Goal: Task Accomplishment & Management: Complete application form

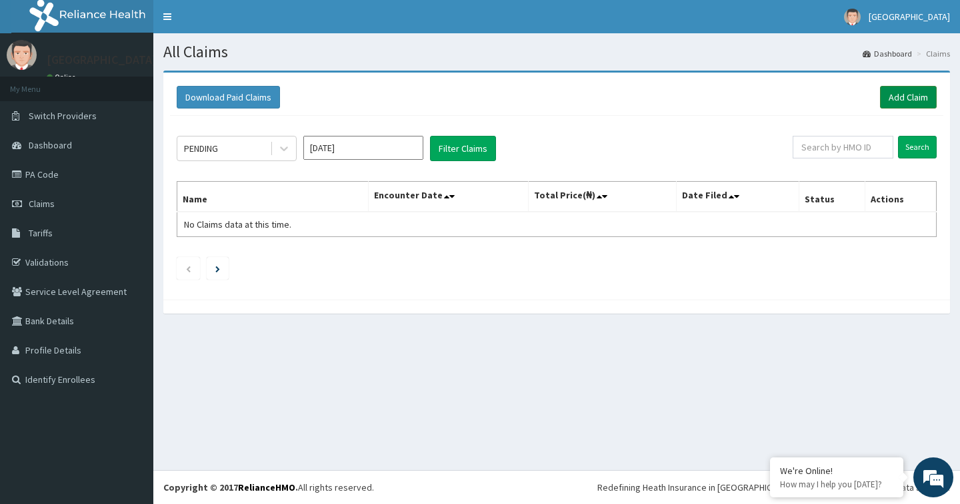
click at [913, 93] on link "Add Claim" at bounding box center [908, 97] width 57 height 23
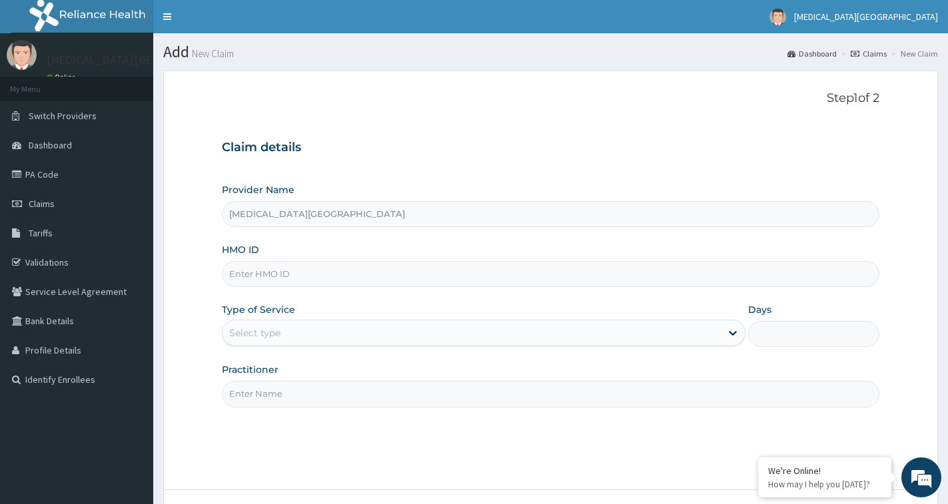
click at [302, 269] on input "HMO ID" at bounding box center [551, 274] width 658 height 26
type input "PHD/11424/A"
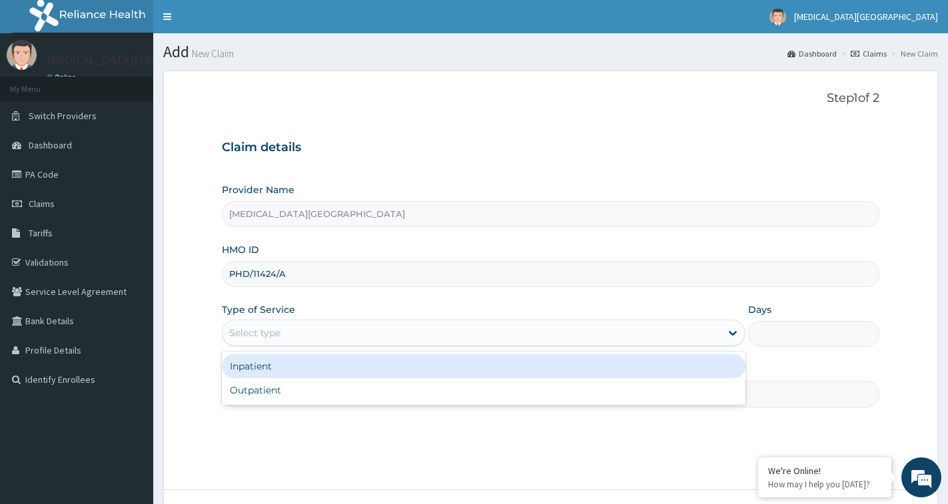
click at [316, 329] on div "Select type" at bounding box center [472, 333] width 498 height 21
click at [279, 368] on div "Inpatient" at bounding box center [484, 366] width 524 height 24
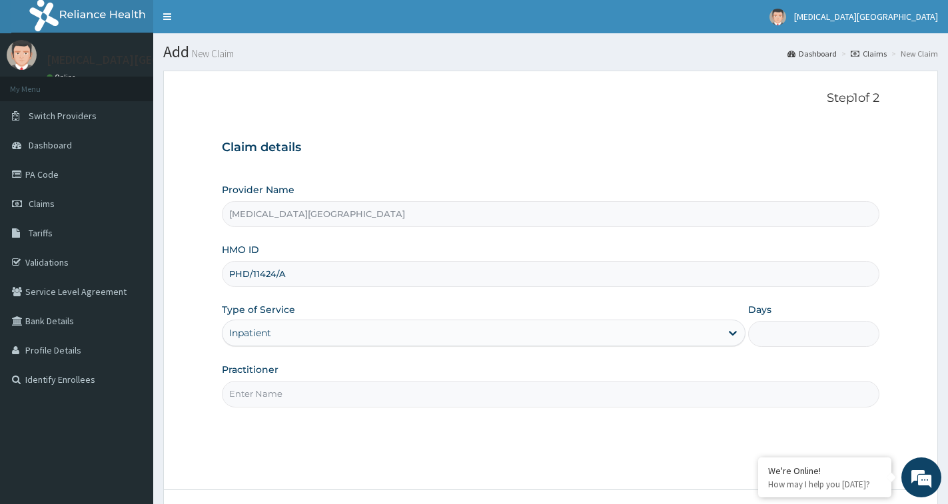
click at [299, 333] on div "Inpatient" at bounding box center [472, 333] width 498 height 21
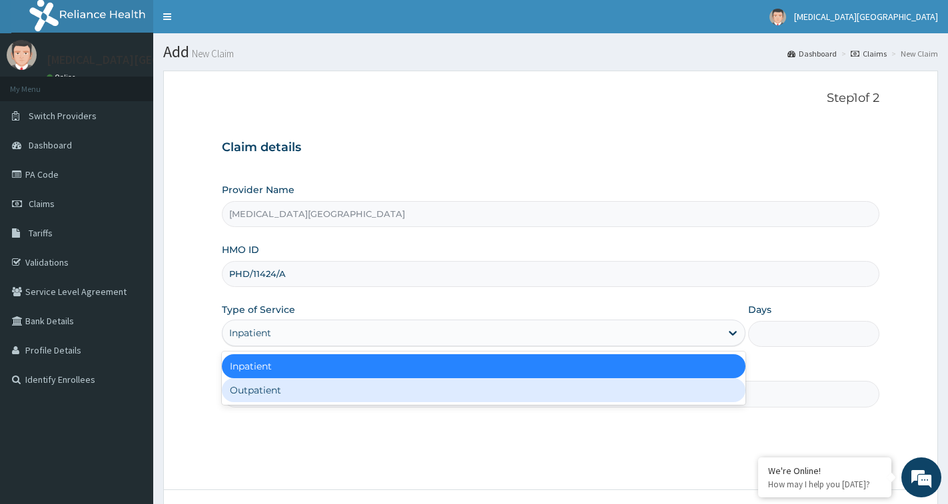
click at [280, 392] on div "Outpatient" at bounding box center [484, 390] width 524 height 24
type input "1"
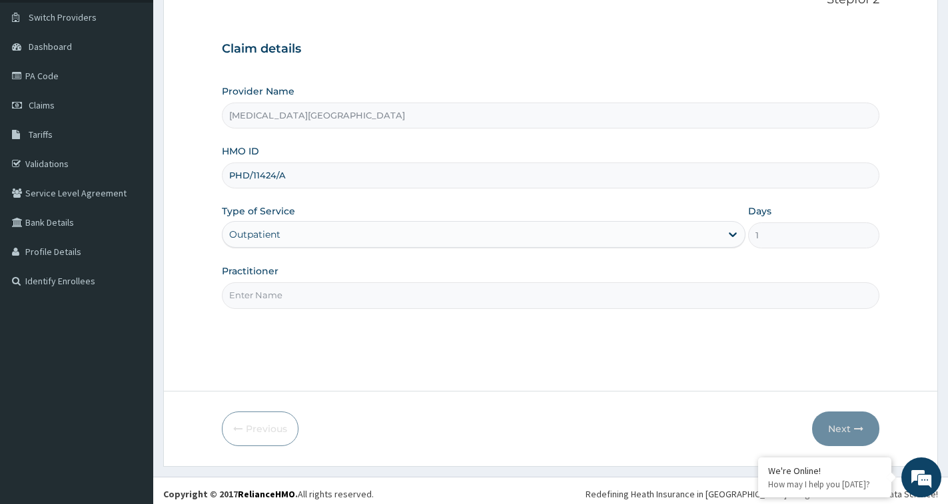
scroll to position [105, 0]
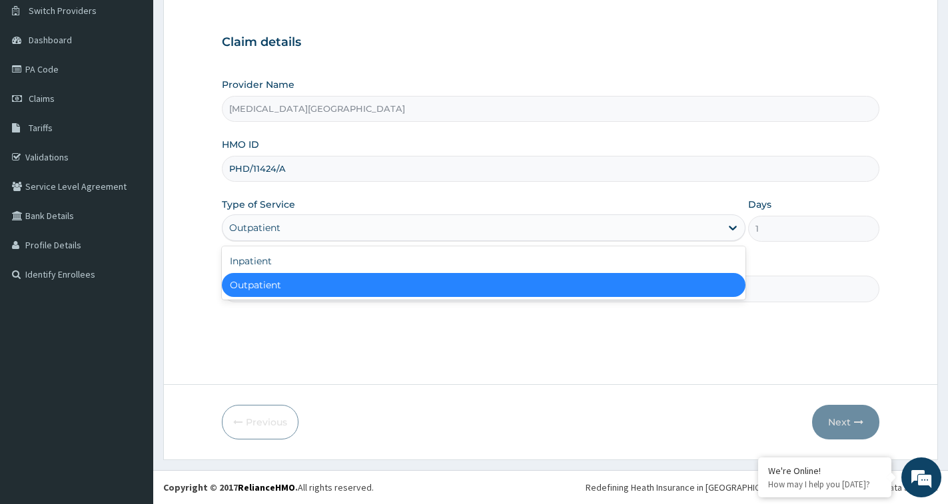
click at [309, 220] on div "Outpatient" at bounding box center [472, 227] width 498 height 21
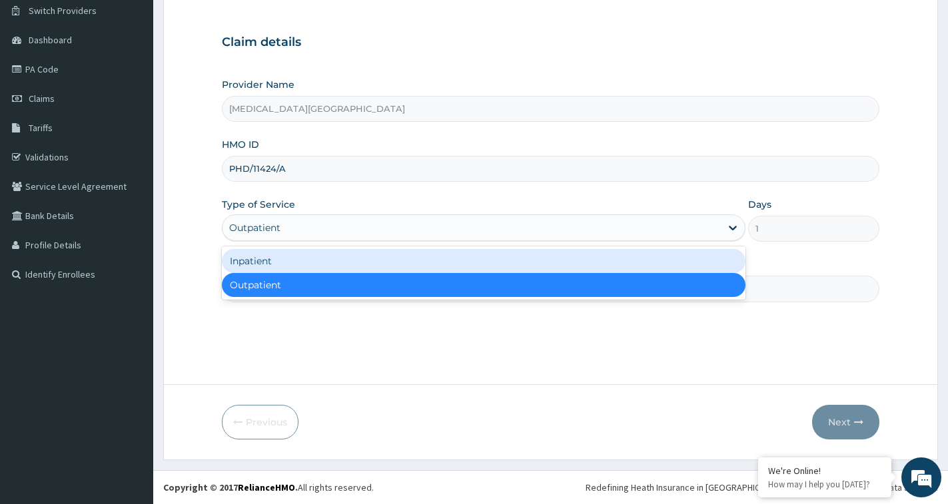
click at [286, 258] on div "Inpatient" at bounding box center [484, 261] width 524 height 24
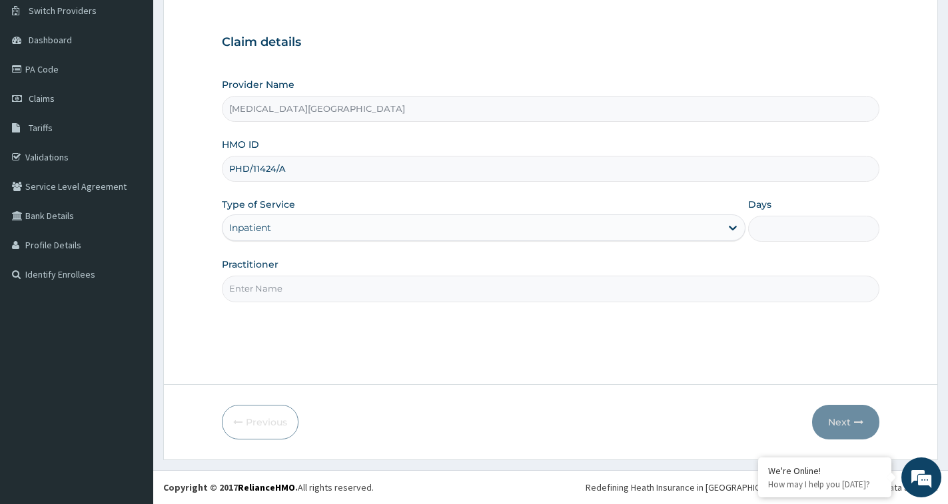
click at [301, 226] on div "Inpatient" at bounding box center [472, 227] width 498 height 21
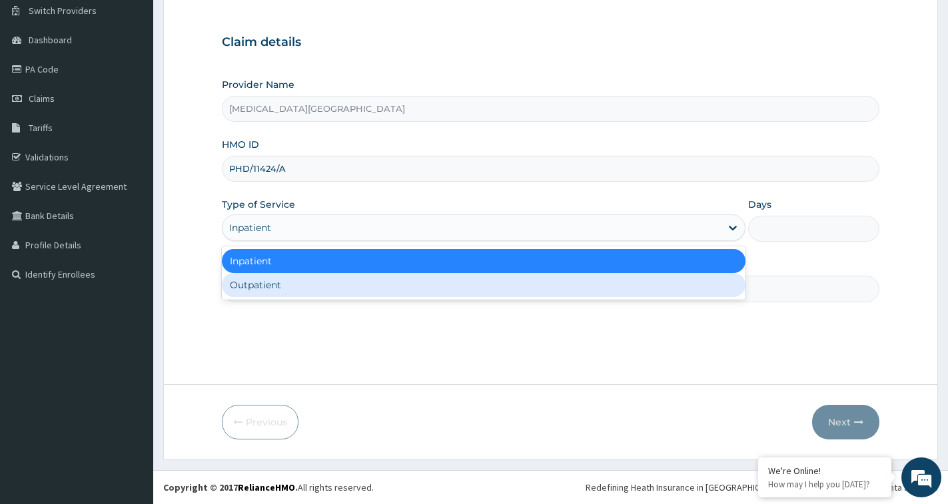
click at [269, 294] on div "Outpatient" at bounding box center [484, 285] width 524 height 24
type input "1"
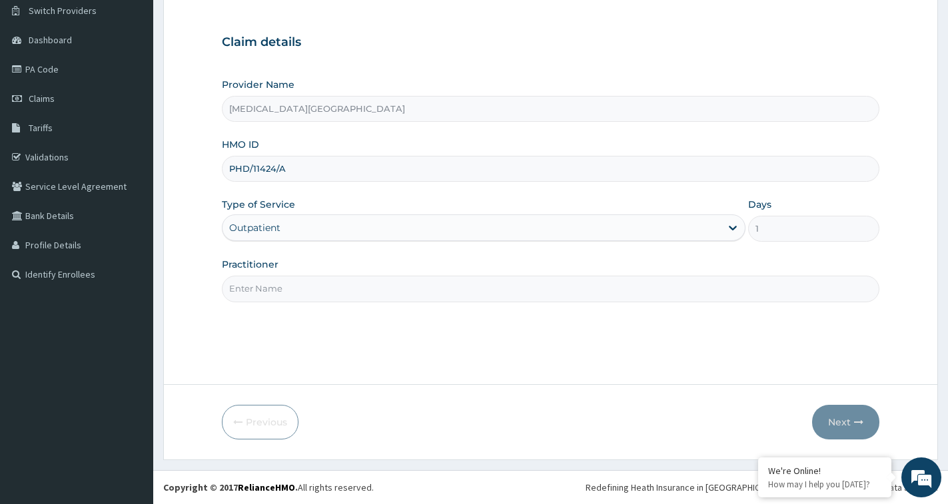
click at [291, 293] on input "Practitioner" at bounding box center [551, 289] width 658 height 26
type input "DR DAN ABUBAKAR"
click at [843, 425] on button "Next" at bounding box center [845, 422] width 67 height 35
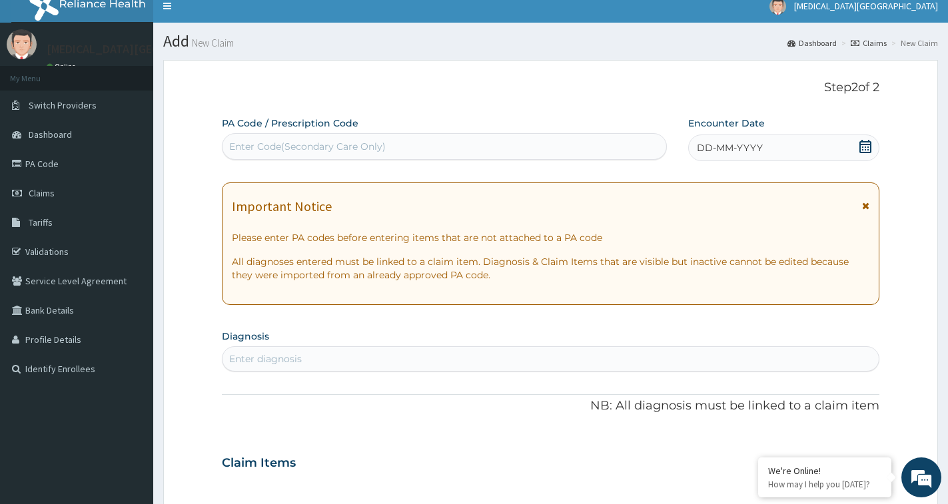
scroll to position [0, 0]
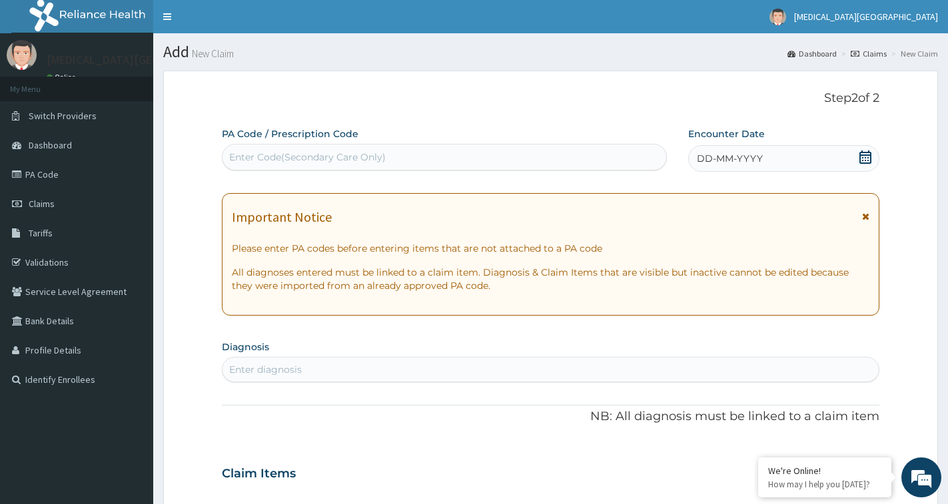
click at [711, 161] on span "DD-MM-YYYY" at bounding box center [730, 158] width 66 height 13
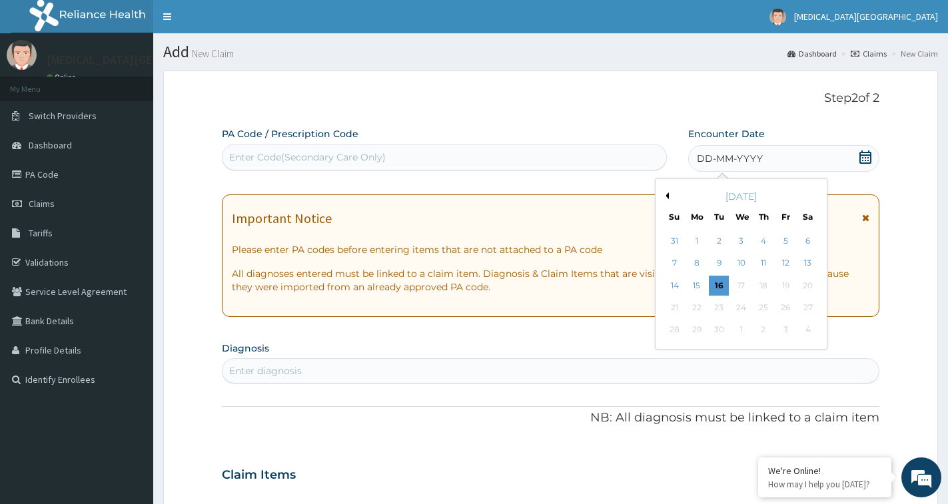
click at [669, 193] on div "September 2025" at bounding box center [741, 196] width 161 height 13
click at [665, 196] on button "Previous Month" at bounding box center [665, 196] width 7 height 7
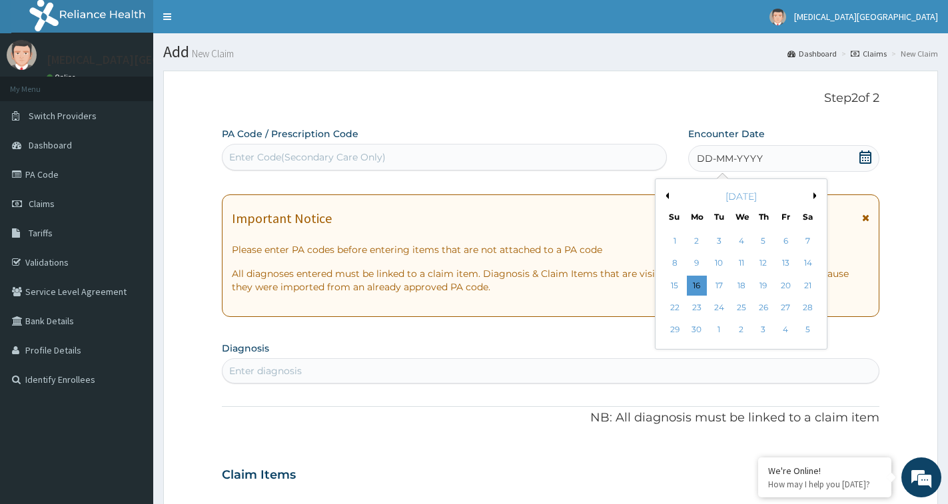
click at [665, 196] on button "Previous Month" at bounding box center [665, 196] width 7 height 7
click at [815, 197] on button "Next Month" at bounding box center [817, 196] width 7 height 7
click at [716, 312] on div "22" at bounding box center [720, 308] width 20 height 20
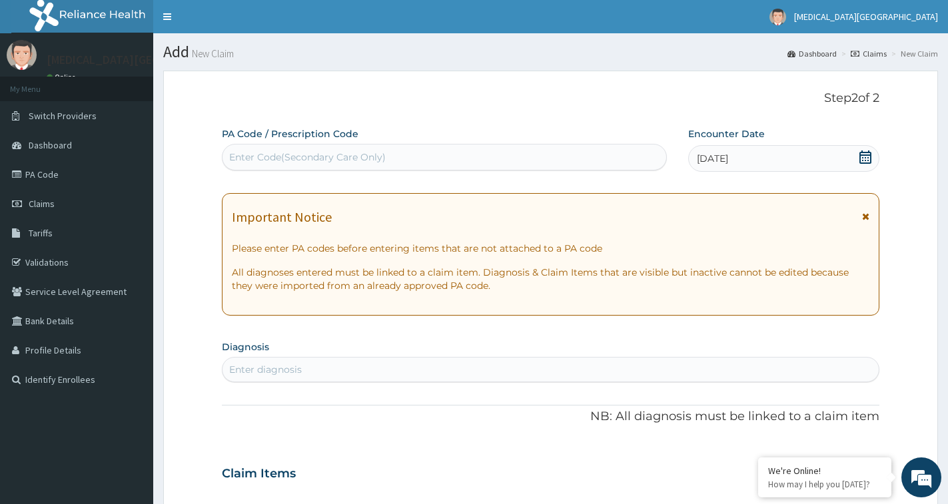
click at [321, 372] on div "Enter diagnosis" at bounding box center [551, 369] width 656 height 21
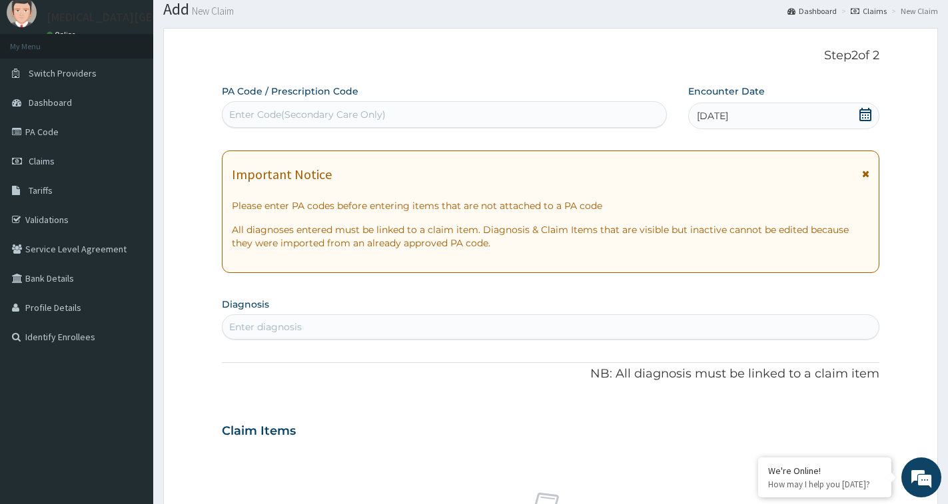
scroll to position [67, 0]
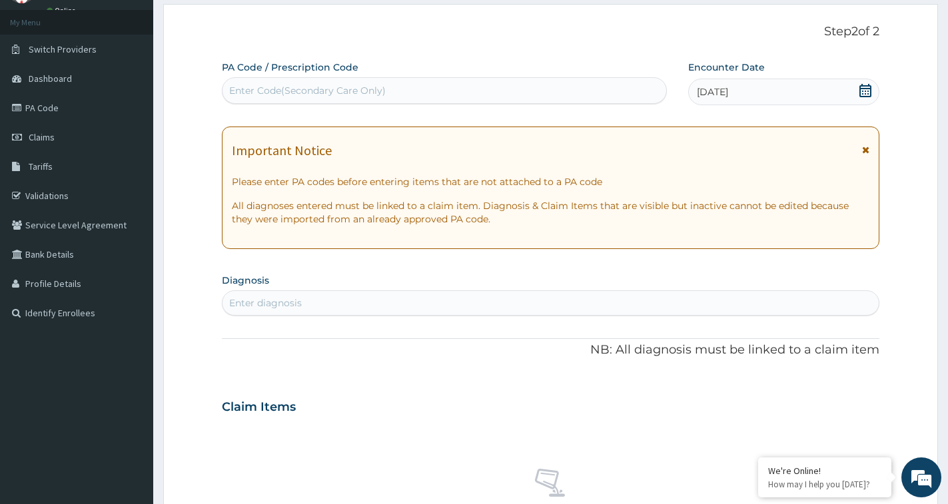
click at [331, 303] on div "Enter diagnosis" at bounding box center [551, 303] width 656 height 21
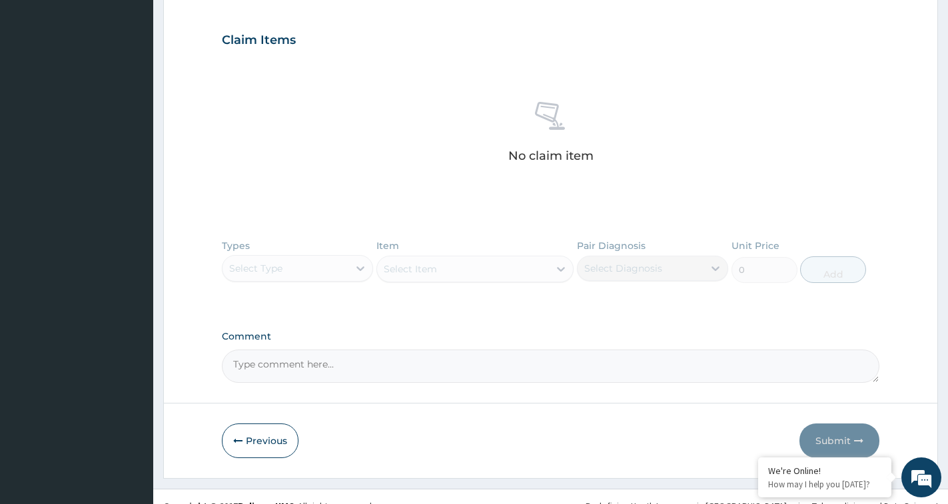
scroll to position [452, 0]
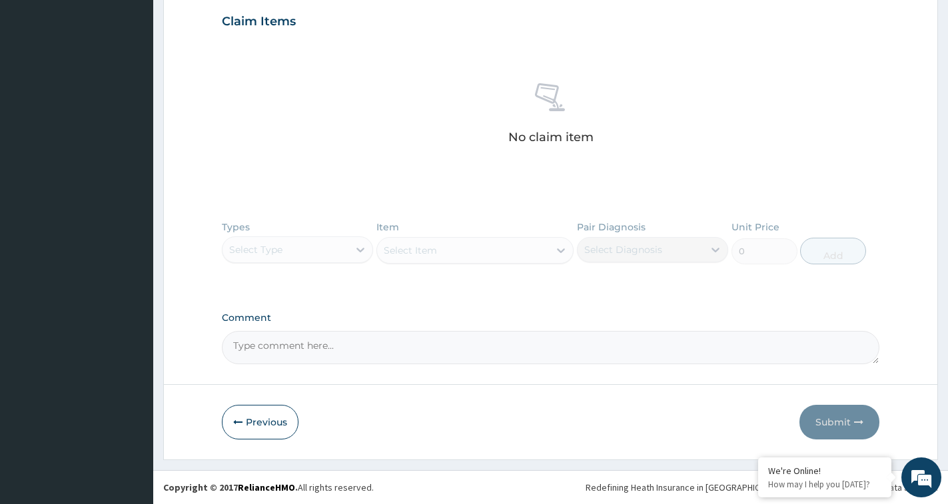
type input "MALARIA"
click at [328, 247] on div "Types Select Type Item Select Item Pair Diagnosis Select Diagnosis Unit Price 0…" at bounding box center [551, 252] width 658 height 77
click at [357, 247] on div "Types Select Type Item Select Item Pair Diagnosis Select Diagnosis Unit Price 0…" at bounding box center [551, 252] width 658 height 77
click at [439, 253] on div "Types Select Type Item Select Item Pair Diagnosis Select Diagnosis Unit Price 0…" at bounding box center [551, 252] width 658 height 77
click at [297, 252] on div "Types Select Type Item Select Item Pair Diagnosis Select Diagnosis Unit Price 0…" at bounding box center [551, 252] width 658 height 77
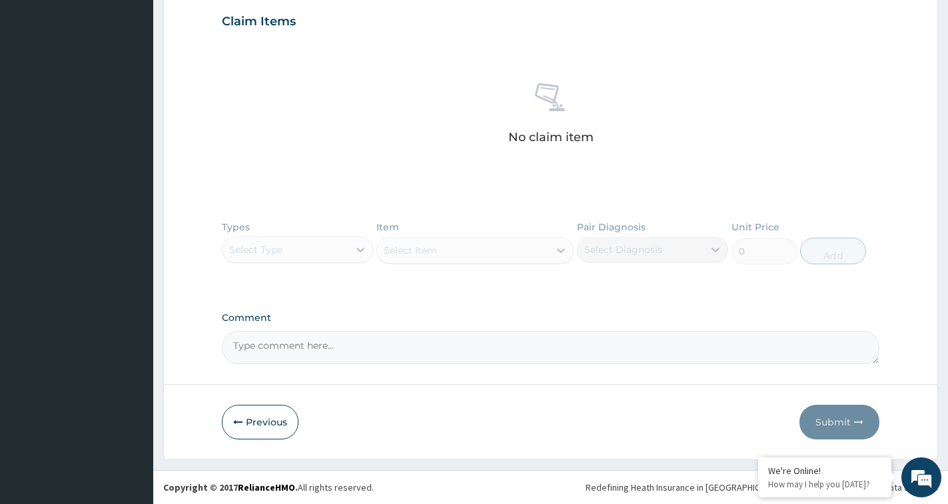
click at [355, 251] on div "Types Select Type Item Select Item Pair Diagnosis Select Diagnosis Unit Price 0…" at bounding box center [551, 252] width 658 height 77
click at [305, 251] on div "Types Select Type Item Select Item Pair Diagnosis Select Diagnosis Unit Price 0…" at bounding box center [551, 252] width 658 height 77
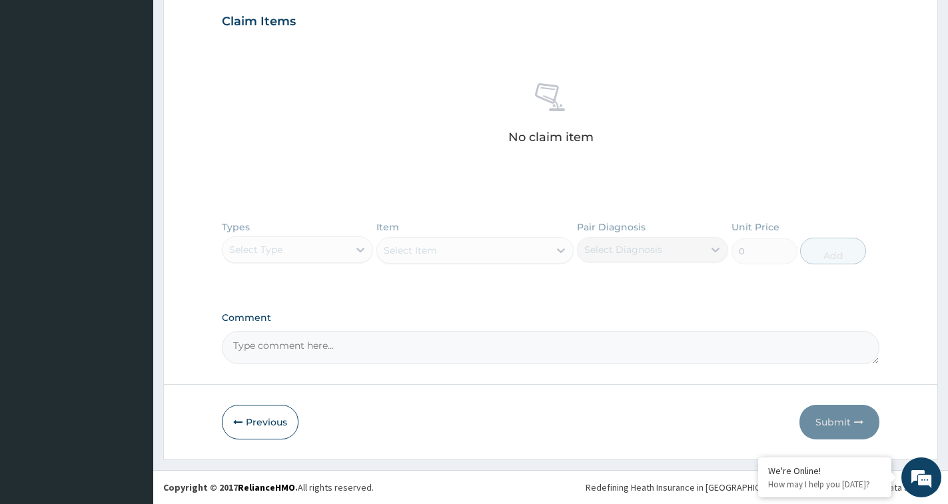
click at [305, 251] on div "Types Select Type Item Select Item Pair Diagnosis Select Diagnosis Unit Price 0…" at bounding box center [551, 252] width 658 height 77
click at [355, 252] on div "Types Select Type Item Select Item Pair Diagnosis Select Diagnosis Unit Price 0…" at bounding box center [551, 252] width 658 height 77
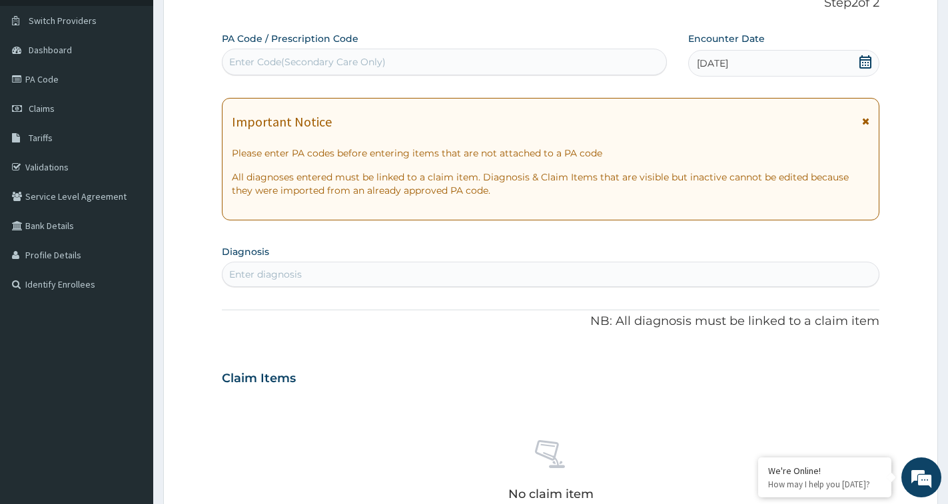
scroll to position [119, 0]
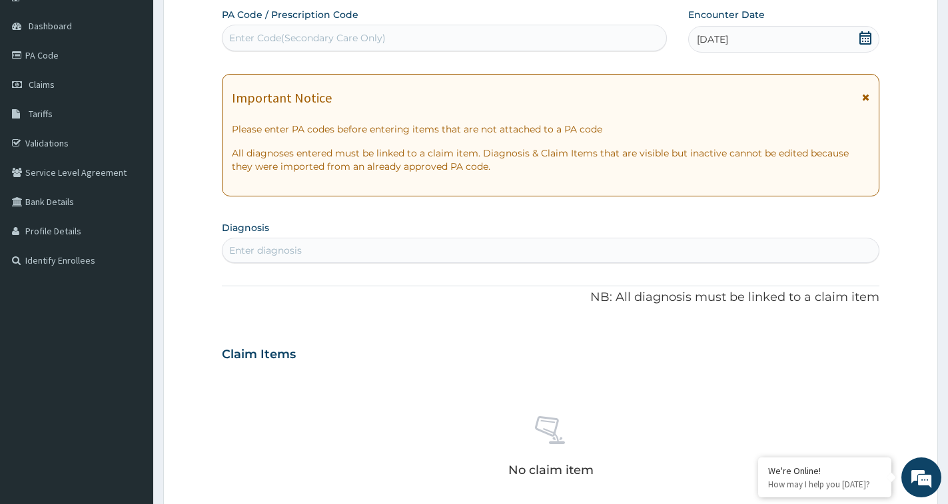
click at [289, 248] on div "Enter diagnosis" at bounding box center [265, 250] width 73 height 13
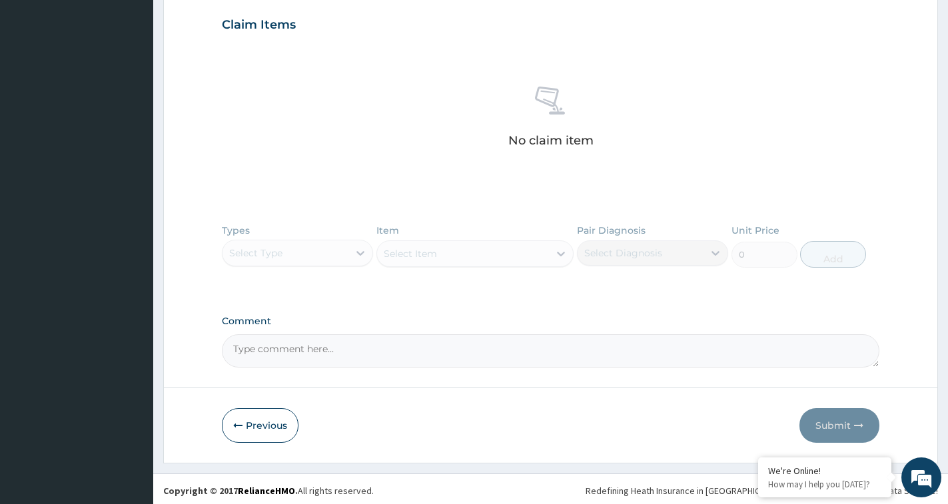
scroll to position [452, 0]
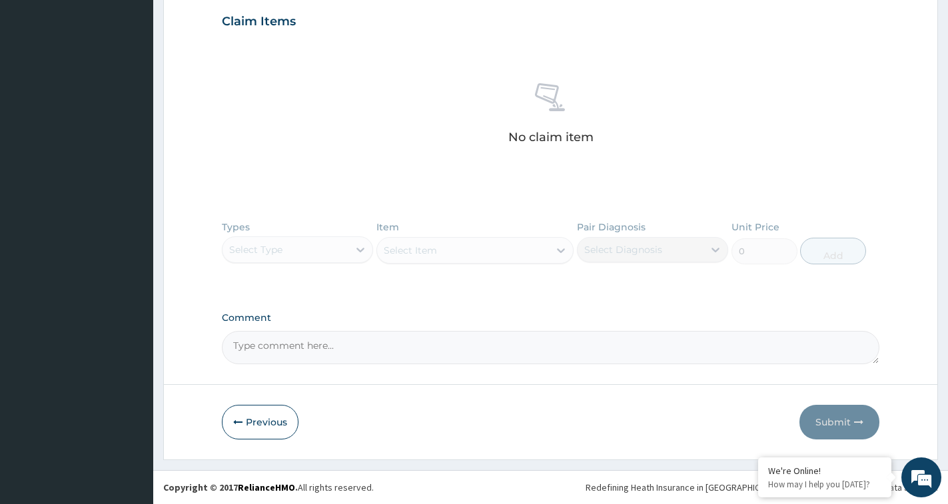
type input "MALARIA"
click at [337, 245] on div "Types Select Type Item Select Item Pair Diagnosis Select Diagnosis Unit Price 0…" at bounding box center [551, 252] width 658 height 77
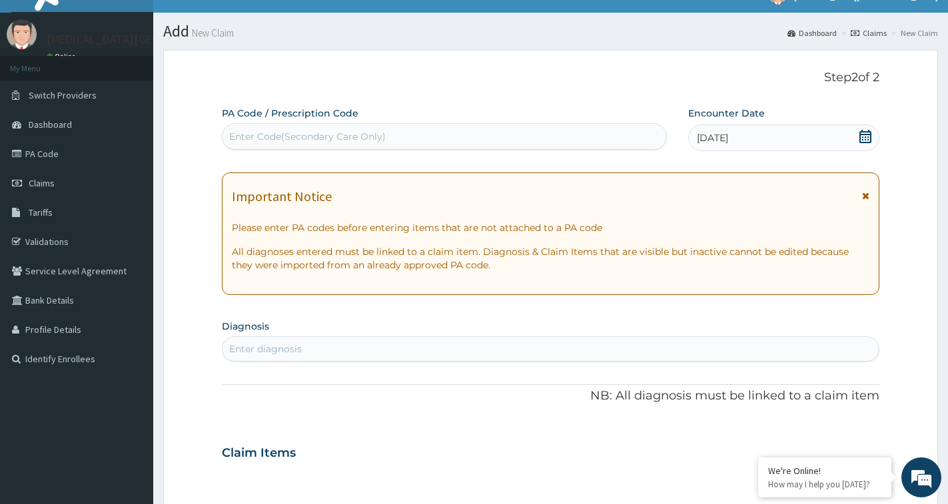
scroll to position [0, 0]
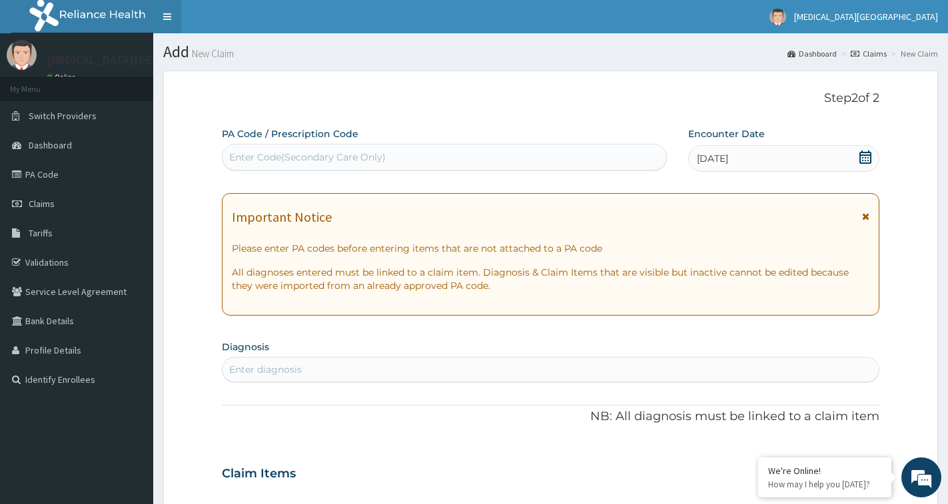
click at [178, 11] on link "Toggle navigation" at bounding box center [167, 16] width 28 height 33
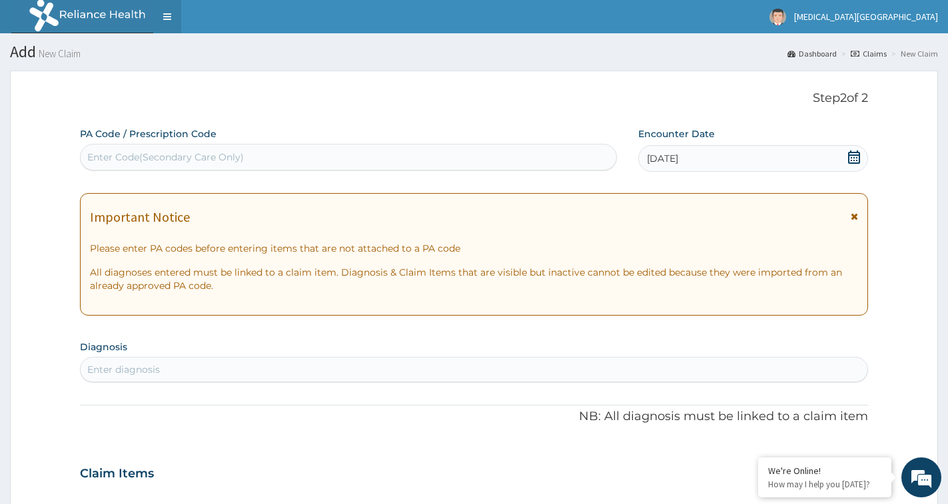
click at [168, 14] on link "Toggle navigation" at bounding box center [167, 16] width 28 height 33
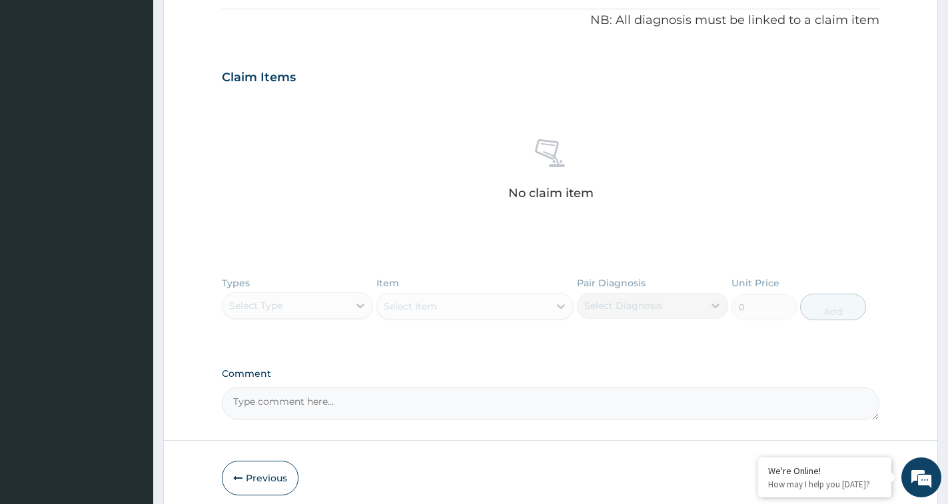
scroll to position [386, 0]
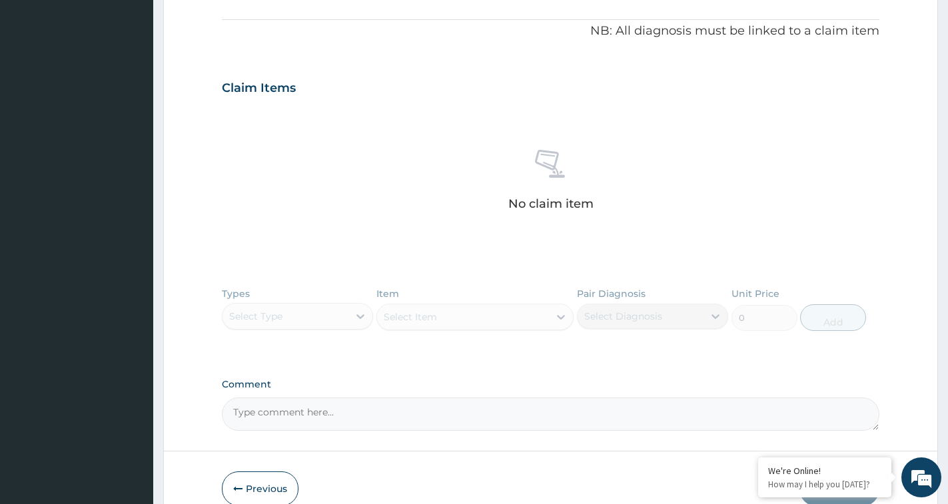
click at [267, 419] on textarea "Comment" at bounding box center [551, 414] width 658 height 33
click at [308, 321] on div "Types Select Type Item Select Item Pair Diagnosis Select Diagnosis Unit Price 0…" at bounding box center [551, 319] width 658 height 77
click at [437, 319] on div "Types Select Type Item Select Item Pair Diagnosis Select Diagnosis Unit Price 0…" at bounding box center [551, 319] width 658 height 77
click at [644, 322] on div "Types Select Type Item Select Item Pair Diagnosis Select Diagnosis Unit Price 0…" at bounding box center [551, 319] width 658 height 77
click at [828, 320] on div "Types Select Type Item Select Item Pair Diagnosis Select Diagnosis Unit Price 0…" at bounding box center [551, 319] width 658 height 77
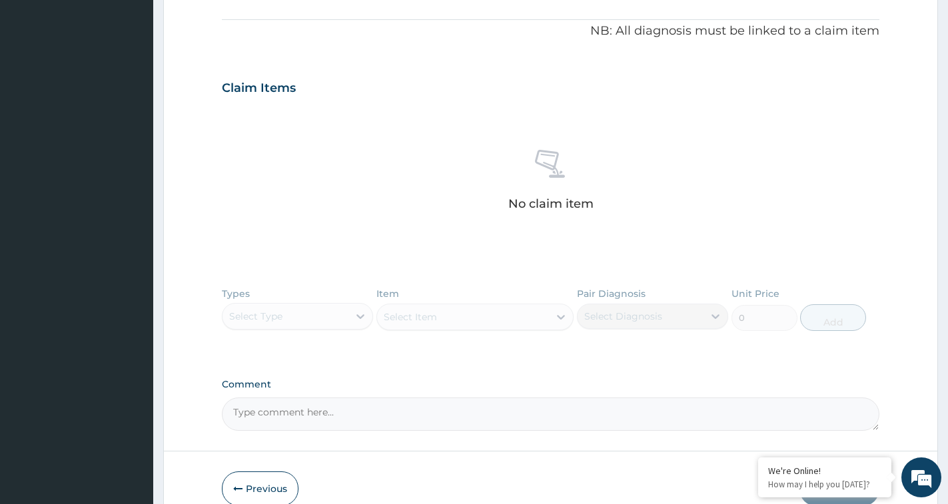
scroll to position [452, 0]
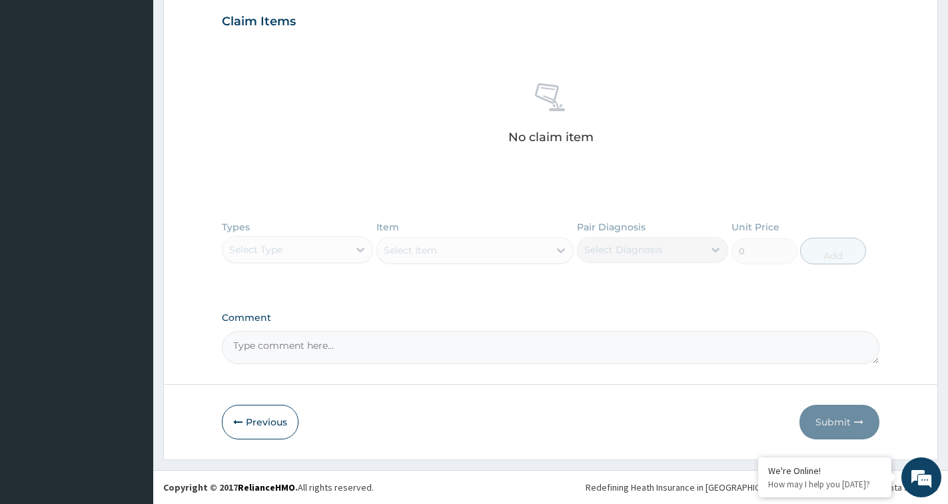
click at [309, 249] on div "Types Select Type Item Select Item Pair Diagnosis Select Diagnosis Unit Price 0…" at bounding box center [551, 252] width 658 height 77
click at [317, 259] on div "Types Select Type Item Select Item Pair Diagnosis Select Diagnosis Unit Price 0…" at bounding box center [551, 252] width 658 height 77
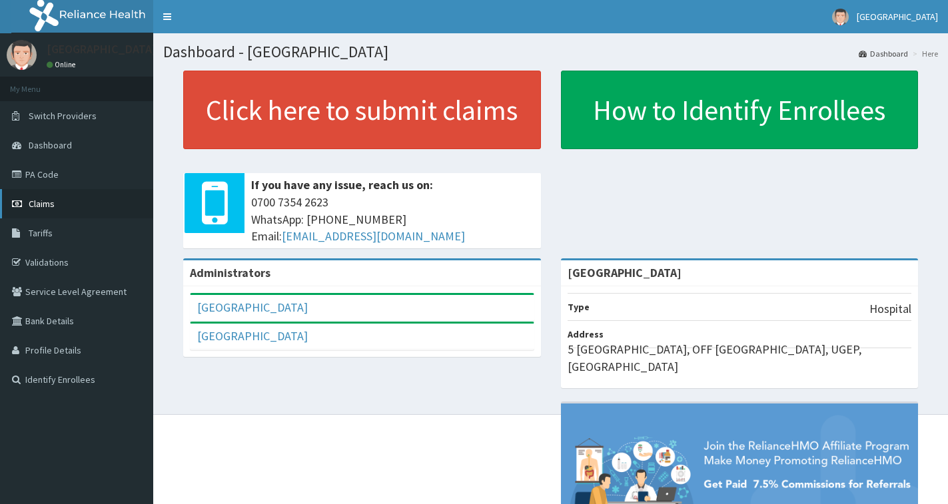
click at [63, 205] on link "Claims" at bounding box center [76, 203] width 153 height 29
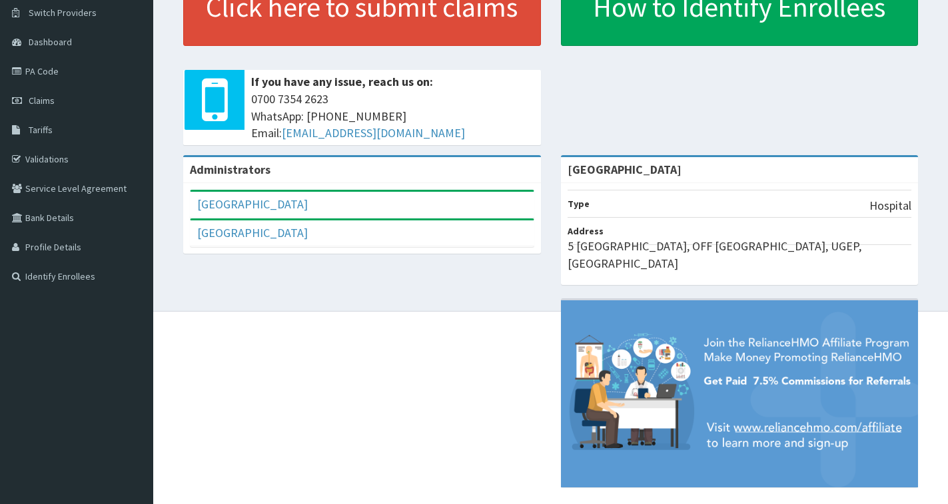
scroll to position [123, 0]
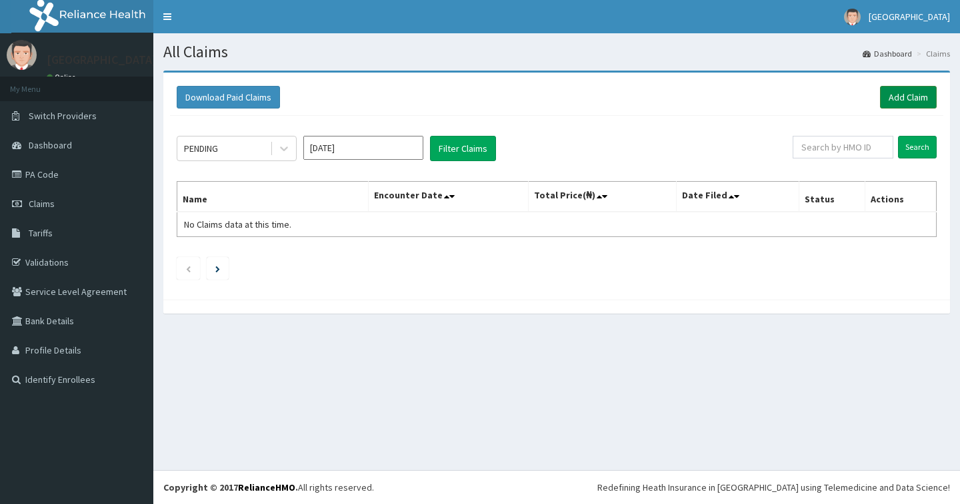
click at [905, 97] on link "Add Claim" at bounding box center [908, 97] width 57 height 23
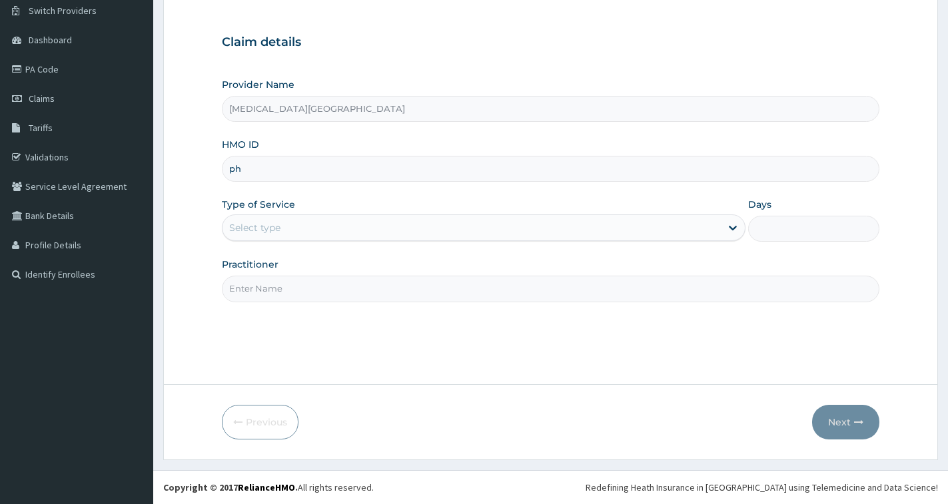
type input "p"
type input "PHD/114224/A"
click at [283, 223] on div "Select type" at bounding box center [472, 227] width 498 height 21
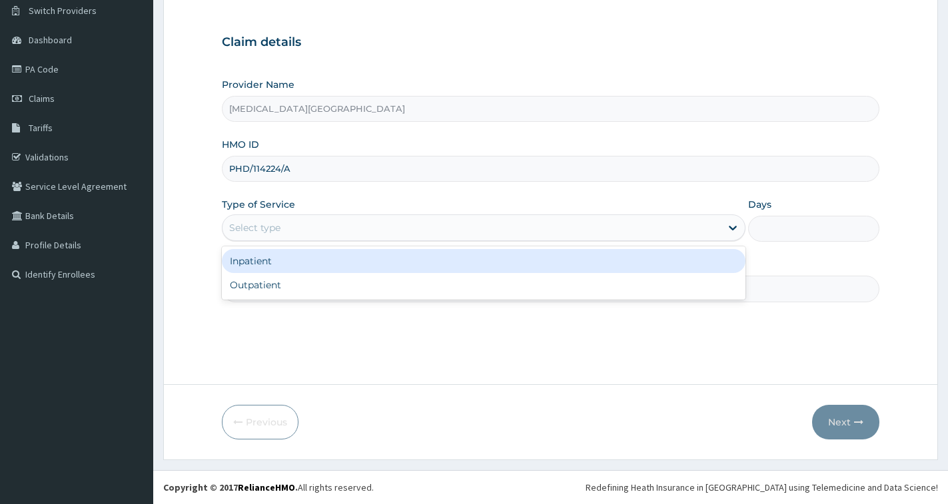
click at [285, 261] on div "Inpatient" at bounding box center [484, 261] width 524 height 24
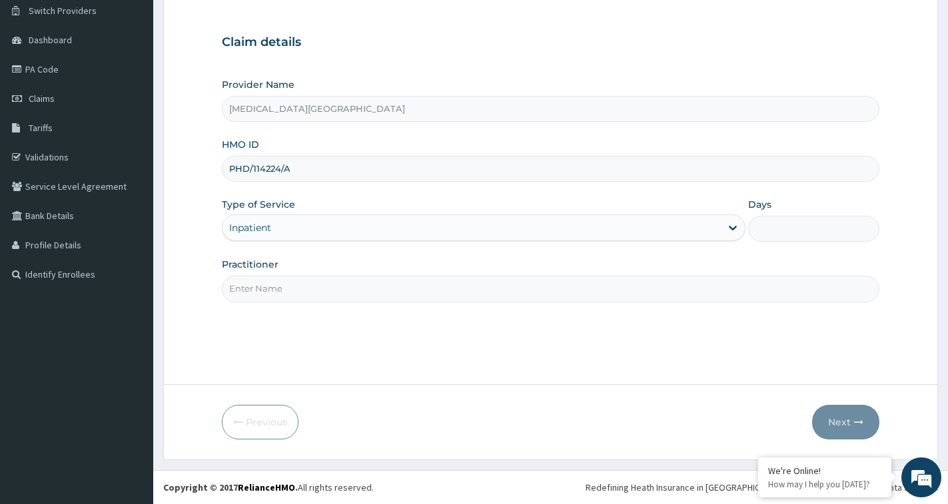
click at [314, 222] on div "Inpatient" at bounding box center [472, 227] width 498 height 21
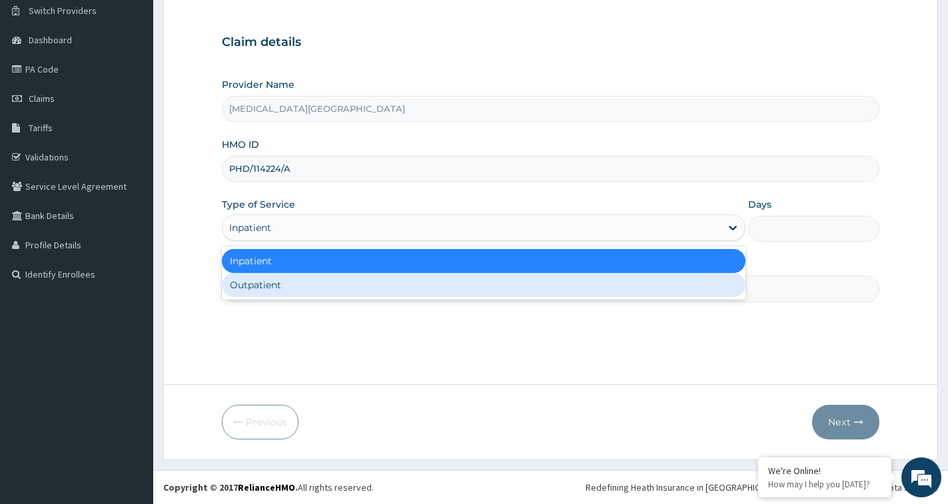
click at [284, 281] on div "Outpatient" at bounding box center [484, 285] width 524 height 24
type input "1"
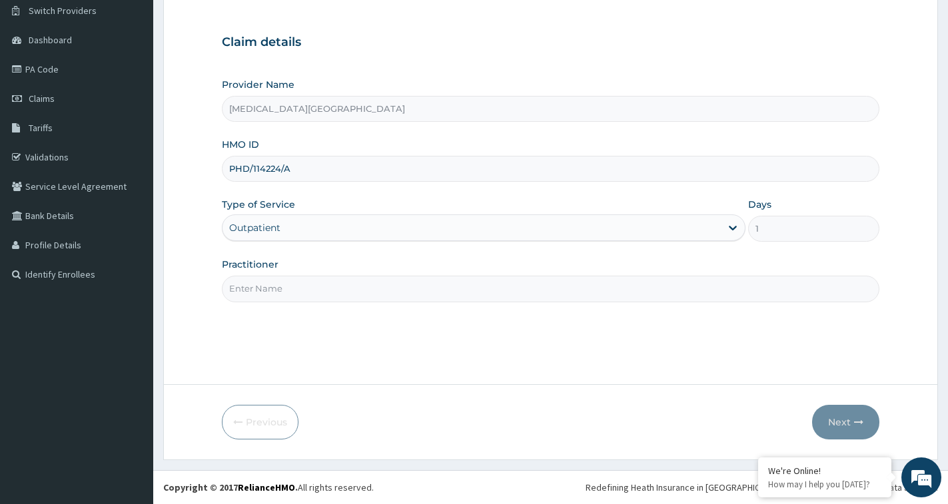
click at [293, 286] on input "Practitioner" at bounding box center [551, 289] width 658 height 26
type input "DR DAN ABUBAKAR"
click at [844, 419] on button "Next" at bounding box center [845, 422] width 67 height 35
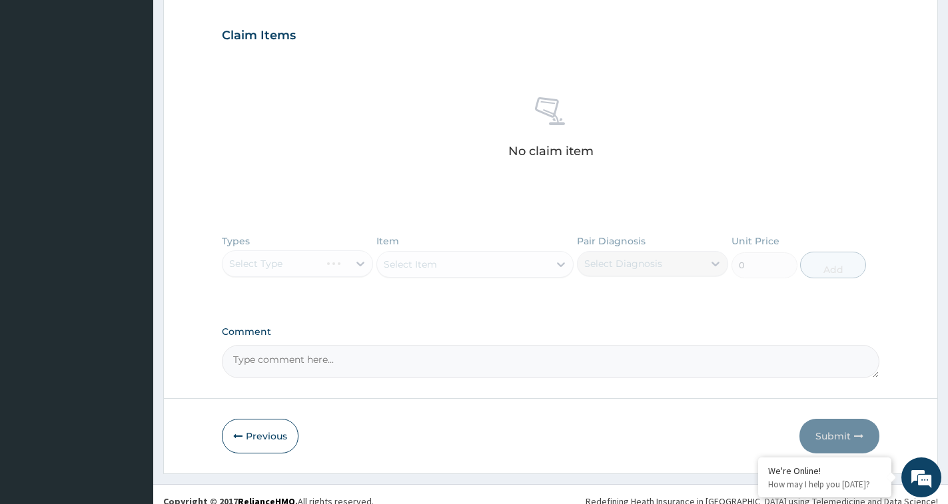
scroll to position [452, 0]
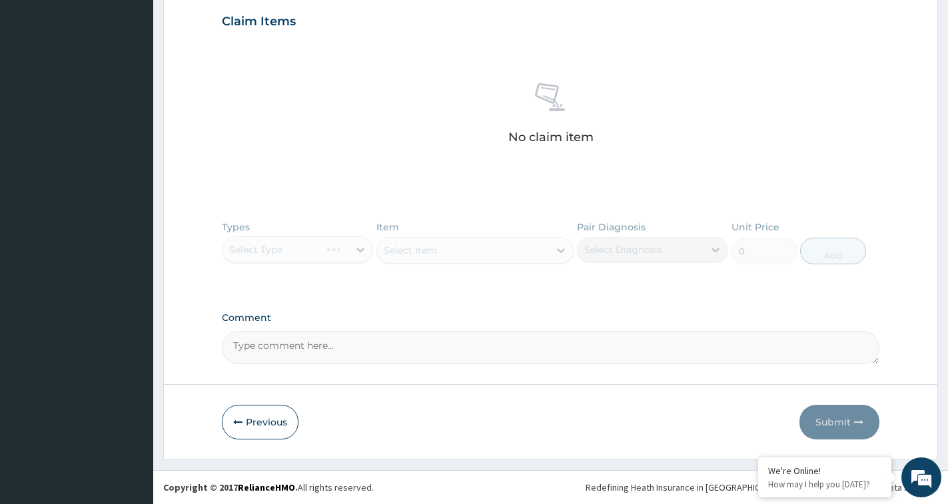
click at [280, 251] on div "Types Select Type Item Select Item Pair Diagnosis Select Diagnosis Unit Price 0…" at bounding box center [551, 252] width 658 height 77
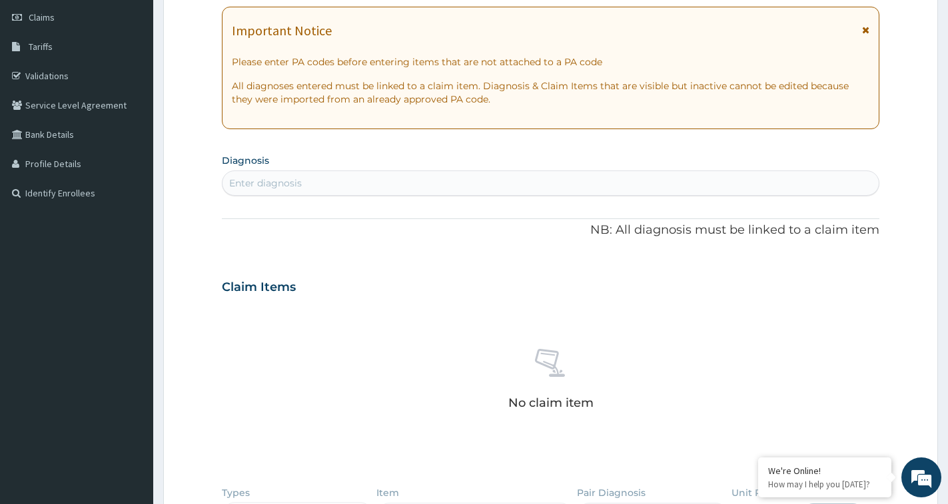
scroll to position [186, 0]
click at [348, 178] on div "Enter diagnosis" at bounding box center [551, 183] width 656 height 21
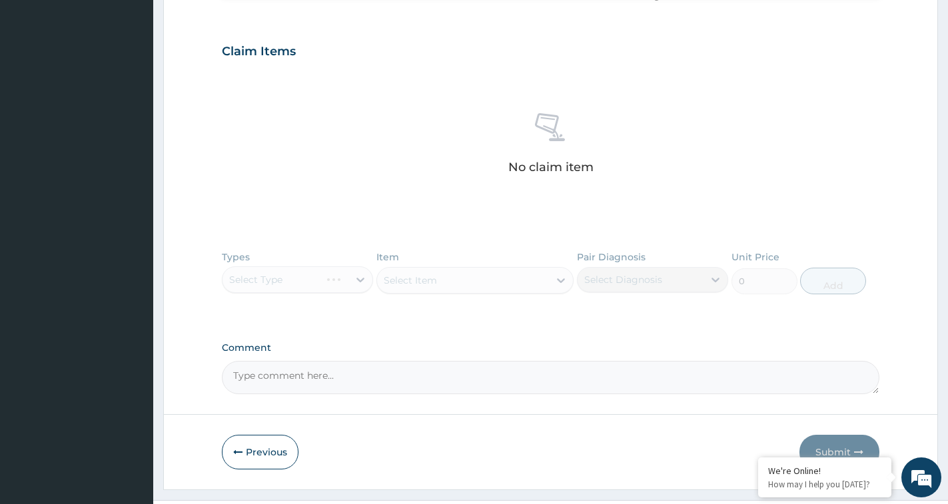
scroll to position [452, 0]
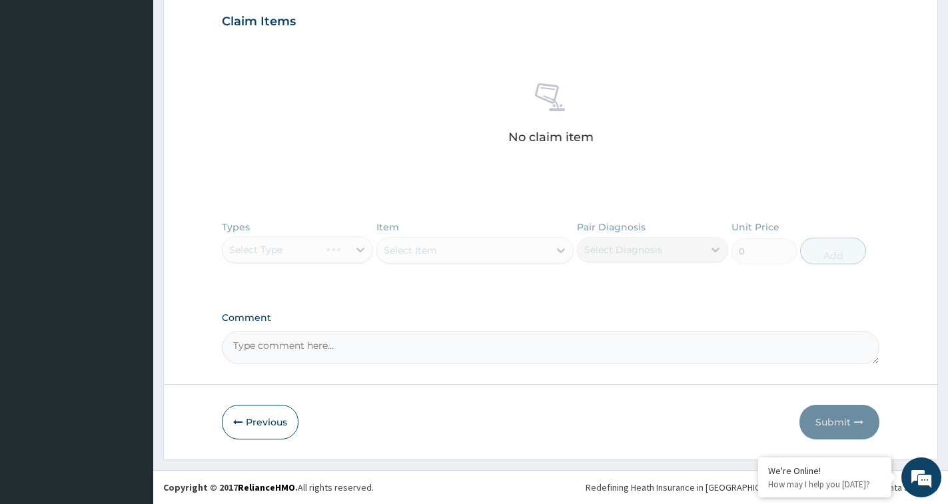
type input "MALARIA"
click at [286, 241] on div "Types Select Type Item Select Item Pair Diagnosis Select Diagnosis Unit Price 0…" at bounding box center [551, 252] width 658 height 77
click at [291, 257] on div "Types Select Type Item Select Item Pair Diagnosis Select Diagnosis Unit Price 0…" at bounding box center [551, 252] width 658 height 77
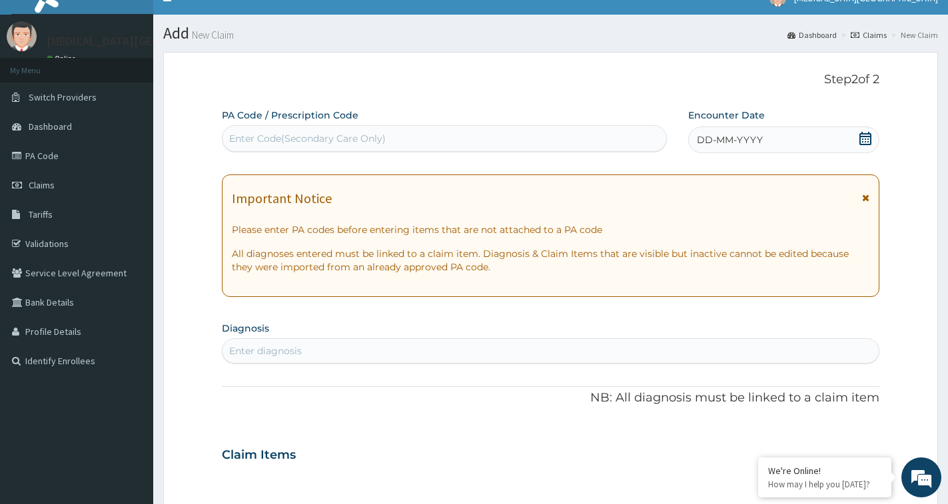
scroll to position [0, 0]
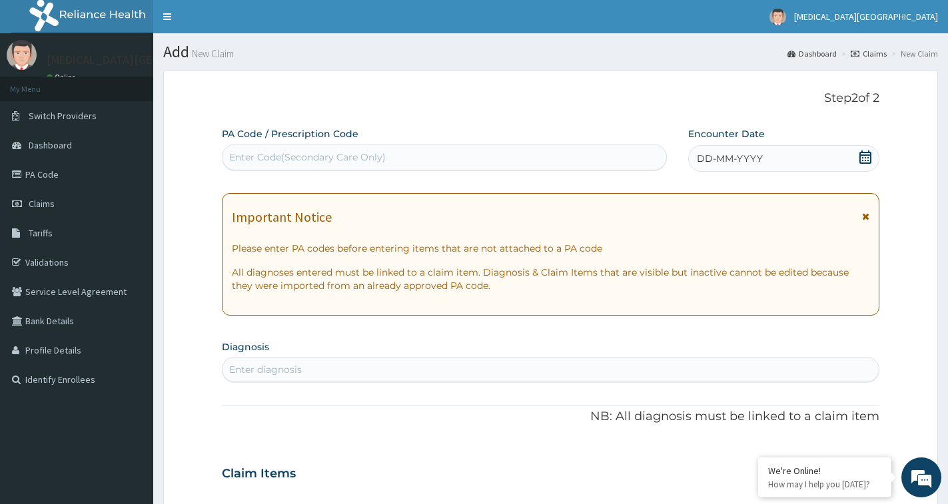
click at [761, 157] on span "DD-MM-YYYY" at bounding box center [730, 158] width 66 height 13
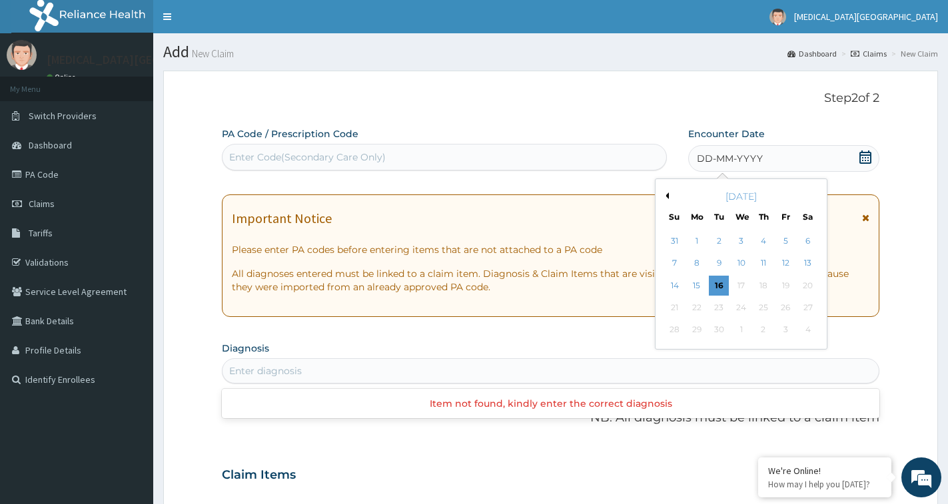
click at [665, 193] on button "Previous Month" at bounding box center [665, 196] width 7 height 7
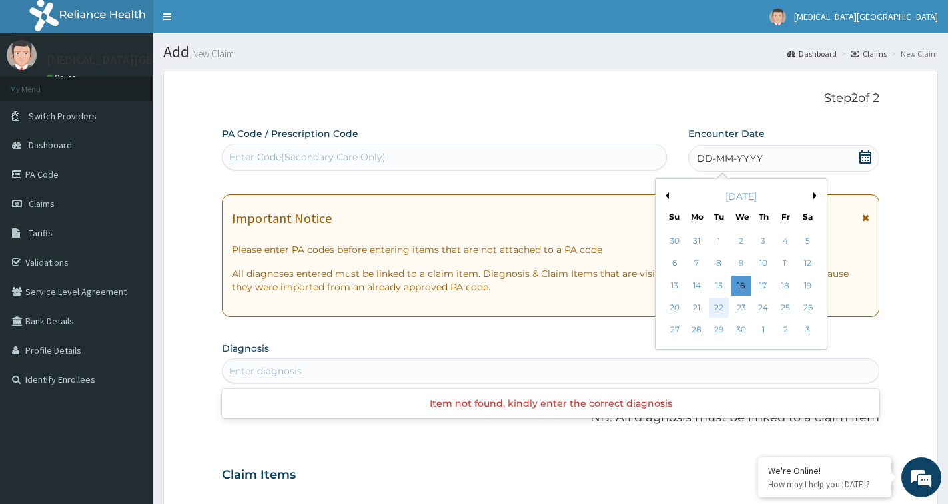
click at [721, 315] on div "22" at bounding box center [720, 308] width 20 height 20
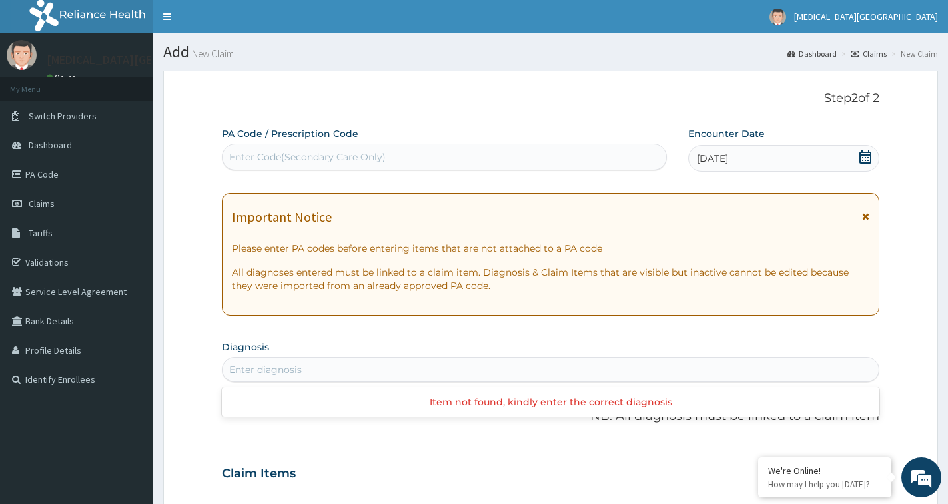
click at [313, 369] on div "Enter diagnosis" at bounding box center [551, 369] width 656 height 21
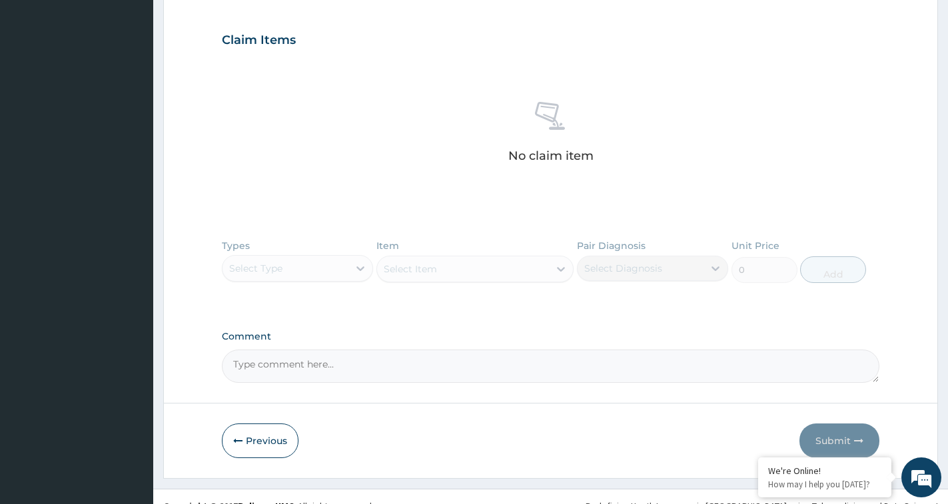
scroll to position [452, 0]
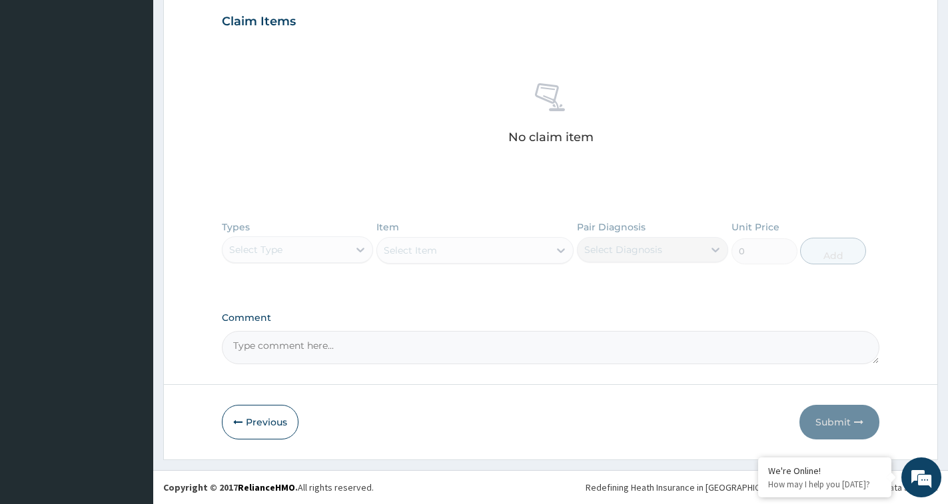
type input "MALARIA"
click at [322, 247] on div "Types Select Type Item Select Item Pair Diagnosis Select Diagnosis Unit Price 0…" at bounding box center [551, 252] width 658 height 77
click at [454, 253] on div "Types Select Type Item Select Item Pair Diagnosis Select Diagnosis Unit Price 0…" at bounding box center [551, 252] width 658 height 77
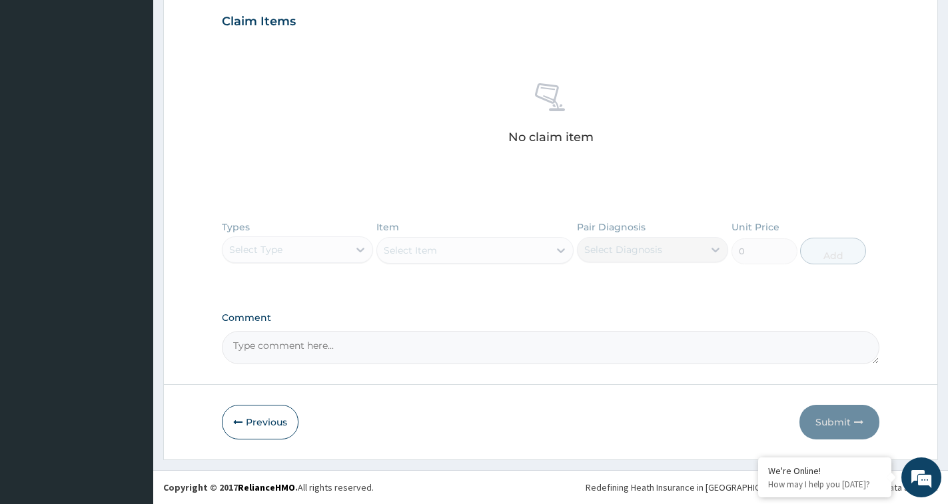
click at [633, 247] on div "Types Select Type Item Select Item Pair Diagnosis Select Diagnosis Unit Price 0…" at bounding box center [551, 252] width 658 height 77
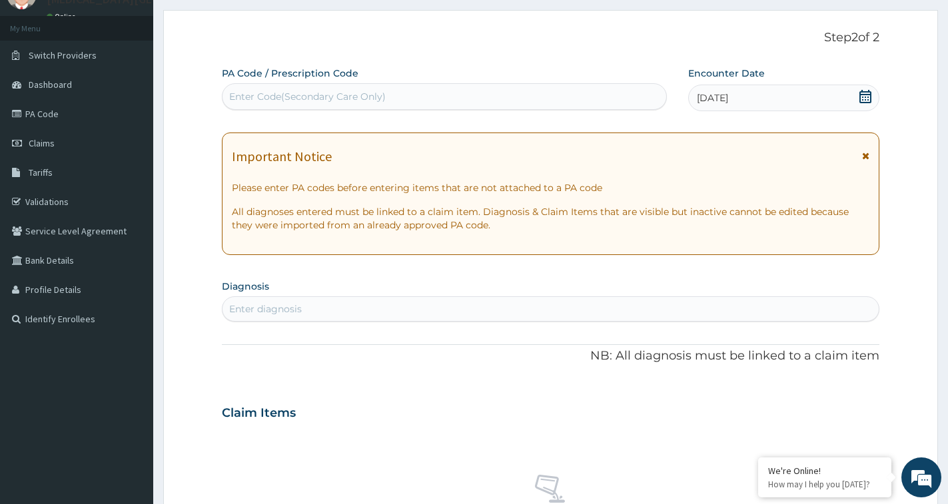
scroll to position [53, 0]
